Goal: Navigation & Orientation: Find specific page/section

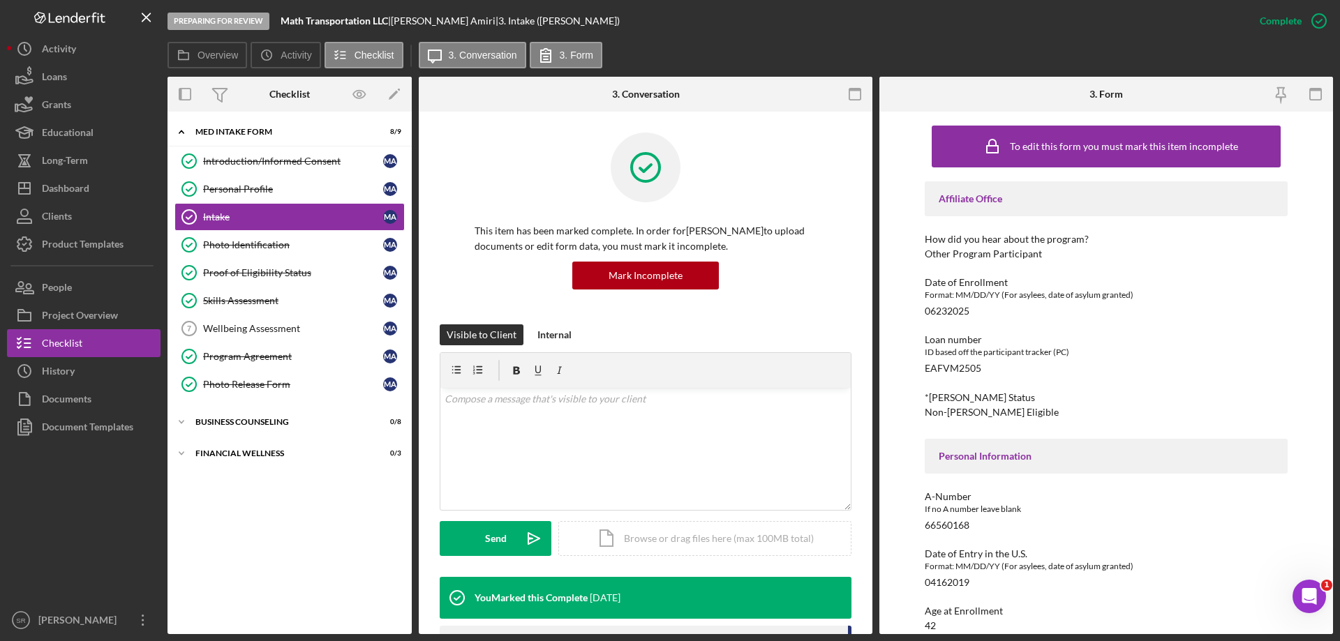
scroll to position [1234, 0]
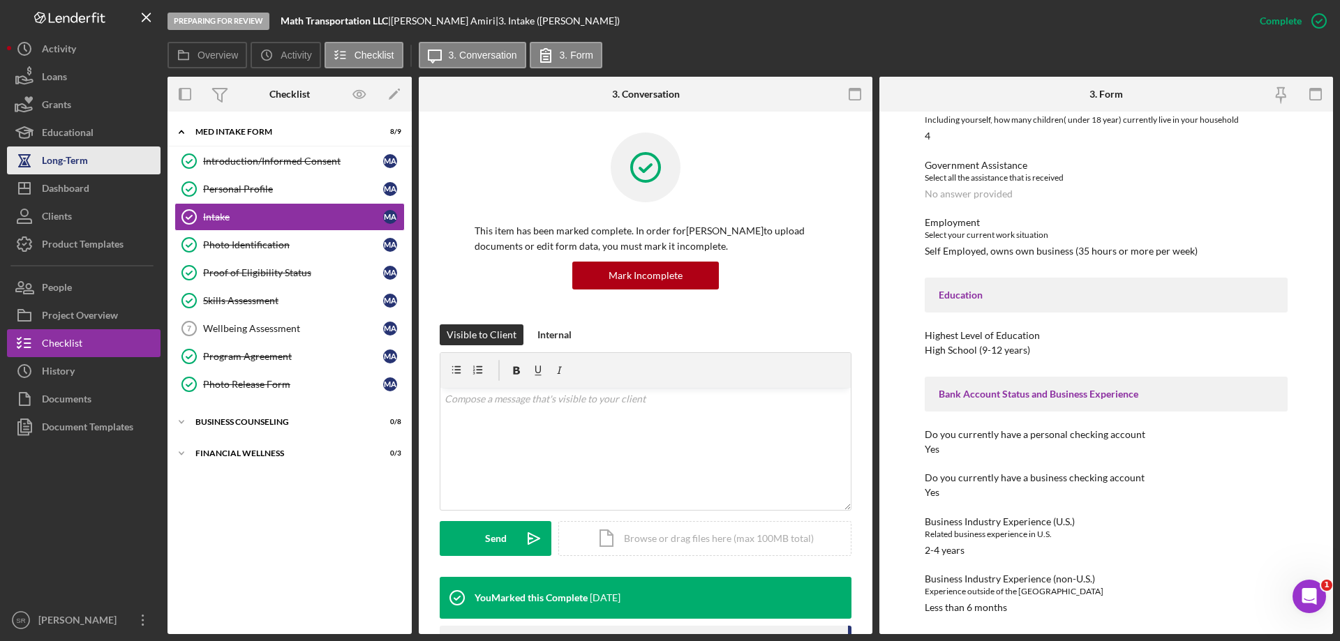
click at [48, 172] on div "Long-Term" at bounding box center [65, 162] width 46 height 31
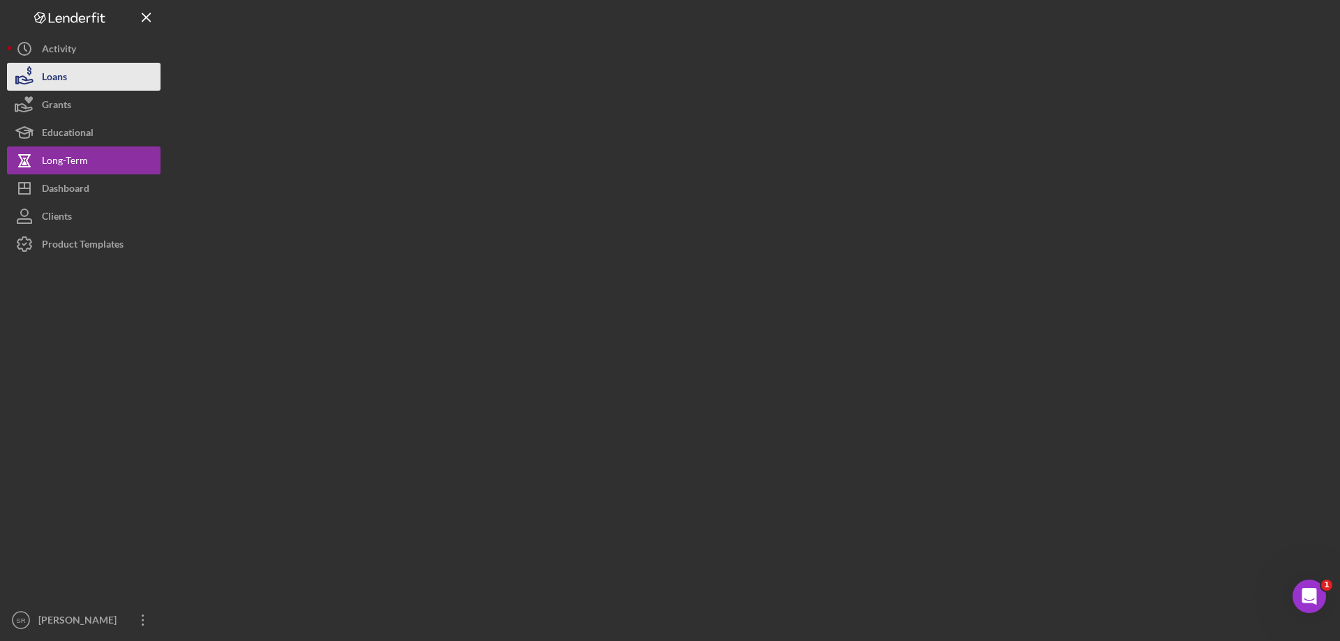
click at [108, 90] on button "Loans" at bounding box center [84, 77] width 154 height 28
